Goal: Task Accomplishment & Management: Use online tool/utility

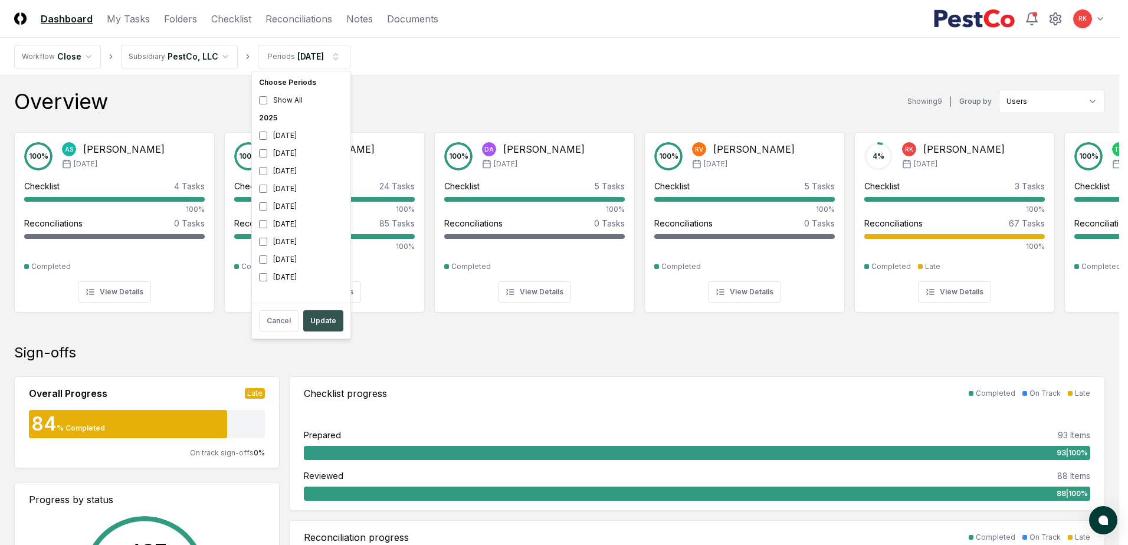
click at [312, 318] on button "Update" at bounding box center [323, 320] width 40 height 21
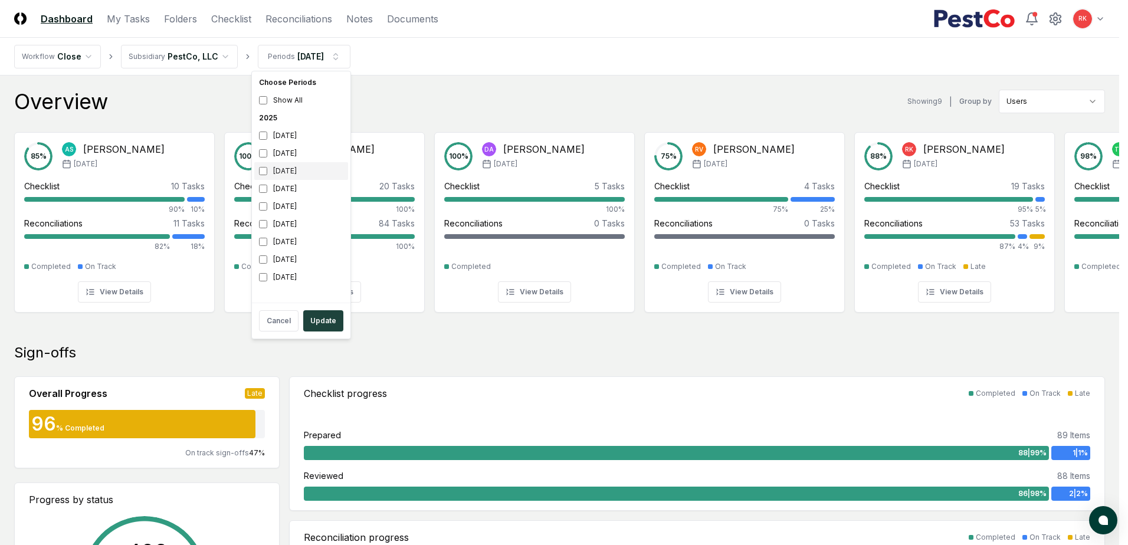
click at [263, 176] on div "[DATE]" at bounding box center [301, 171] width 94 height 18
click at [322, 319] on button "Update" at bounding box center [323, 320] width 40 height 21
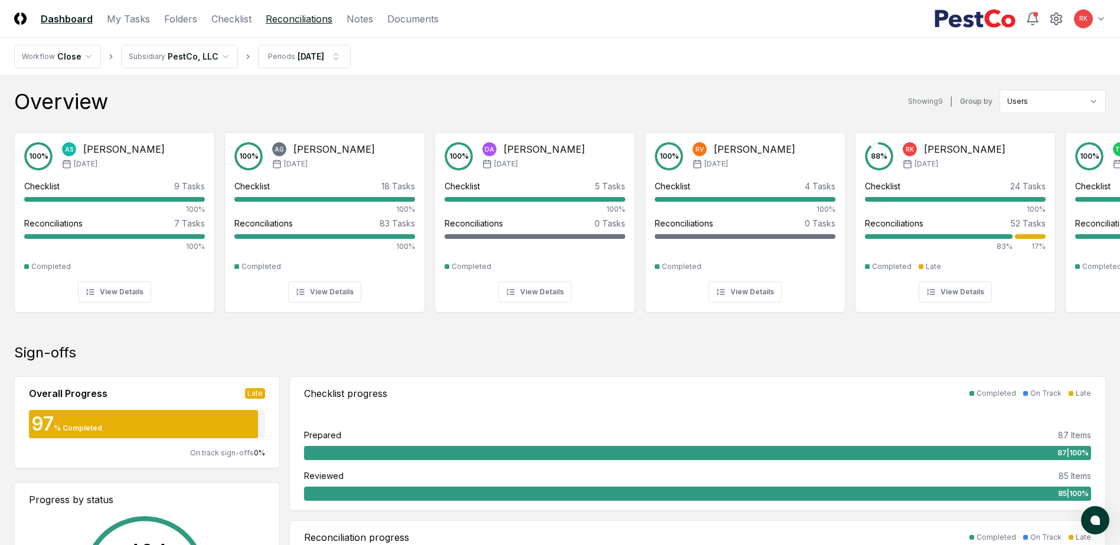
click at [288, 13] on link "Reconciliations" at bounding box center [299, 19] width 67 height 14
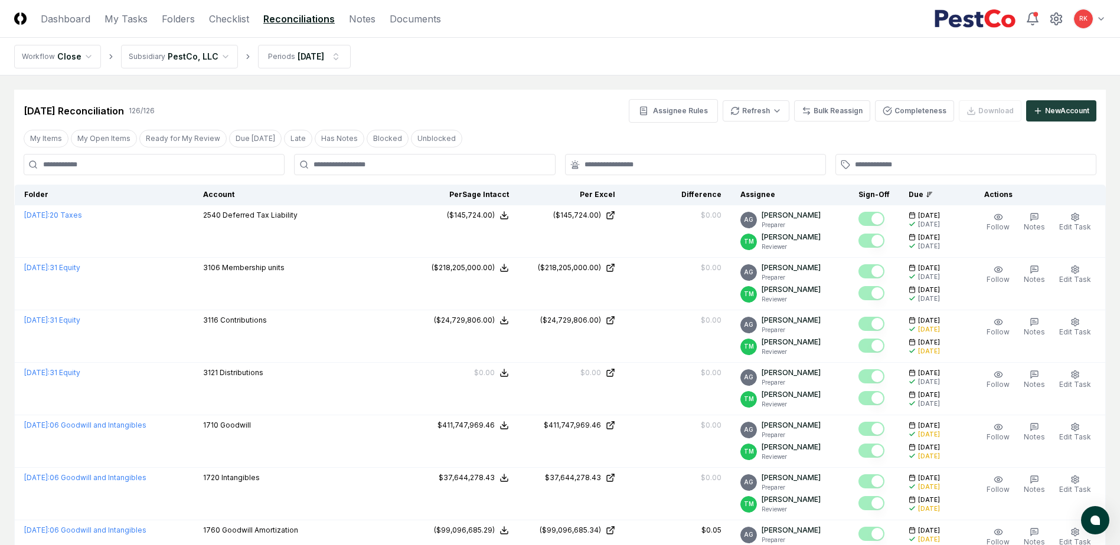
click at [76, 160] on input at bounding box center [154, 164] width 261 height 21
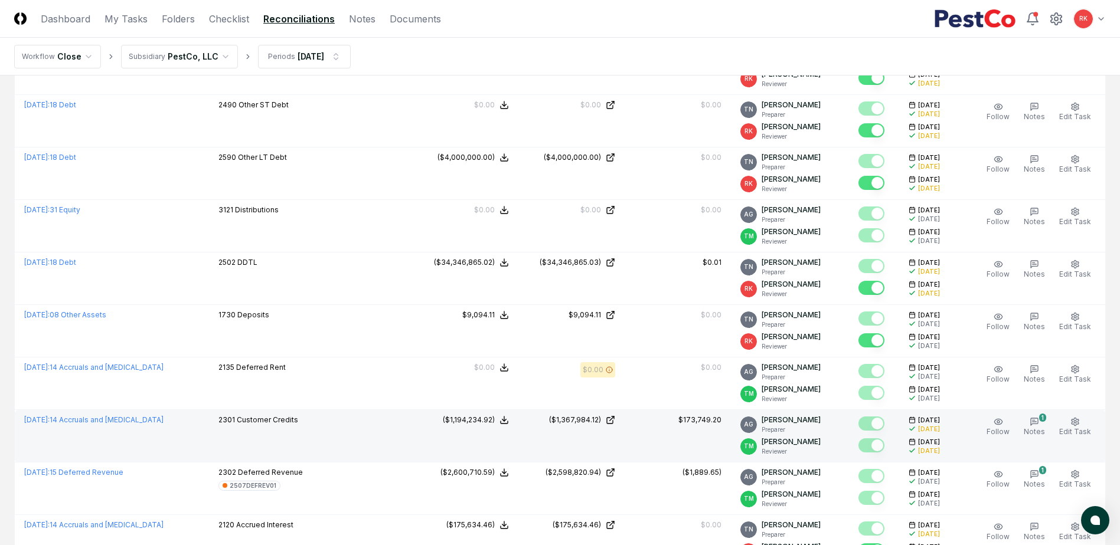
scroll to position [177, 0]
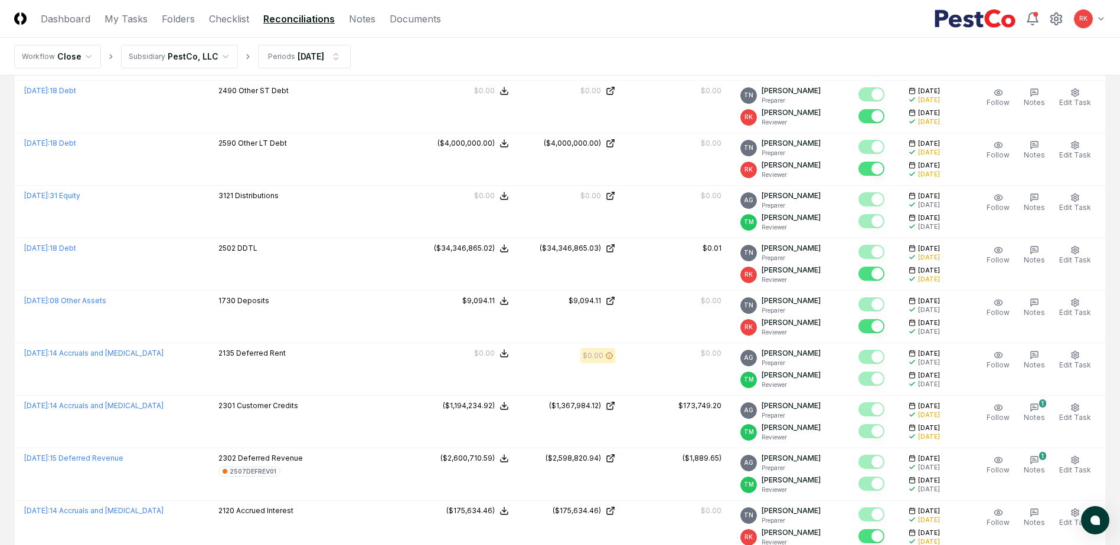
type input "****"
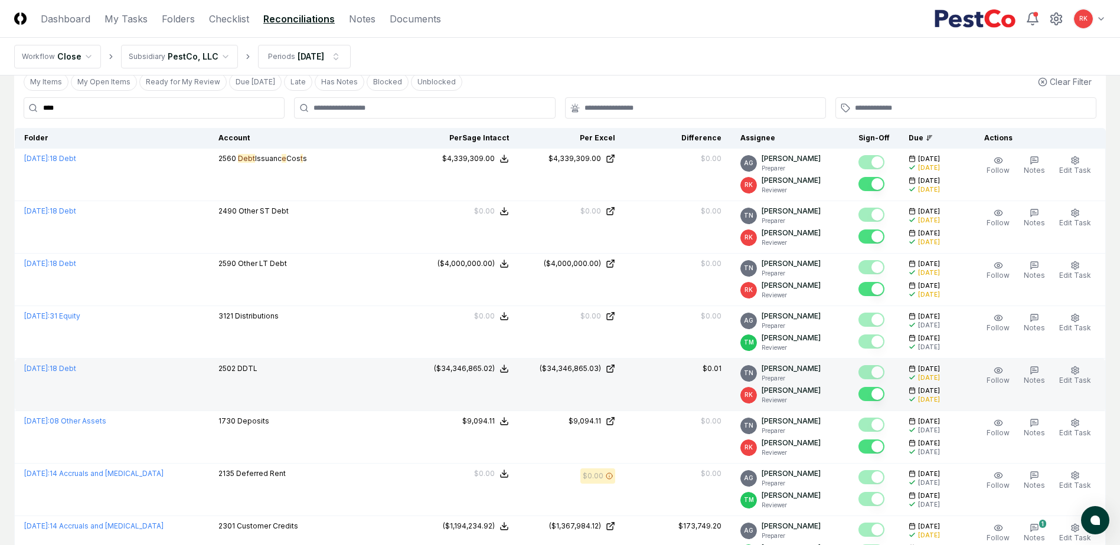
scroll to position [0, 0]
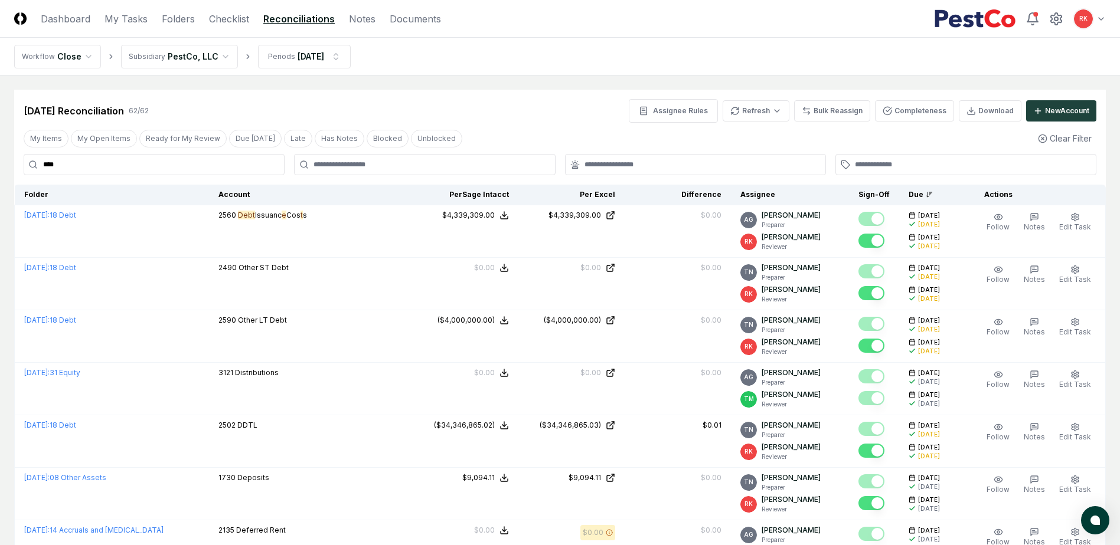
drag, startPoint x: 141, startPoint y: 158, endPoint x: -243, endPoint y: 143, distance: 384.5
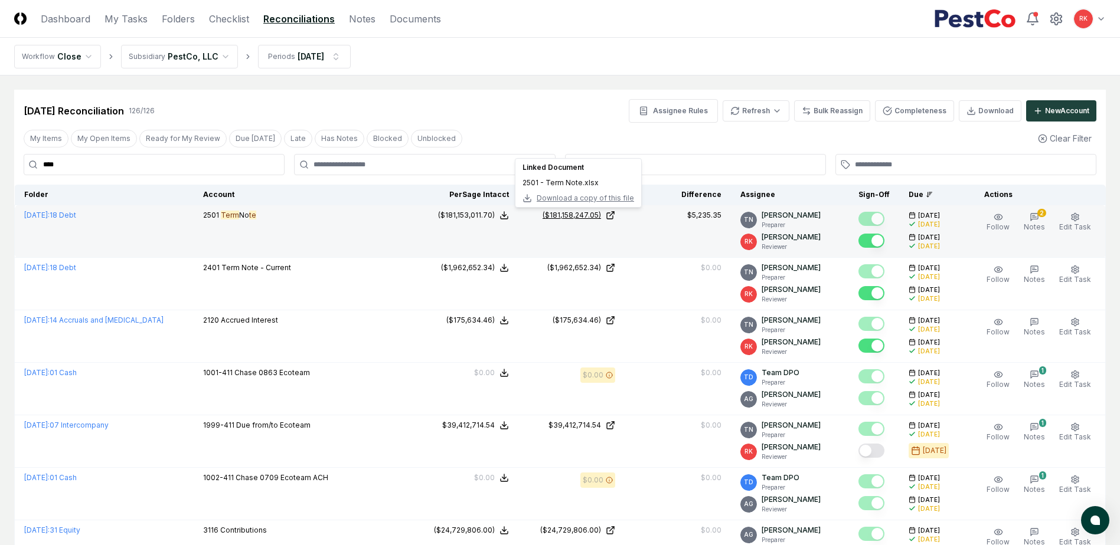
type input "****"
click at [580, 212] on div "($181,158,247.05)" at bounding box center [571, 215] width 58 height 11
